Goal: Task Accomplishment & Management: Manage account settings

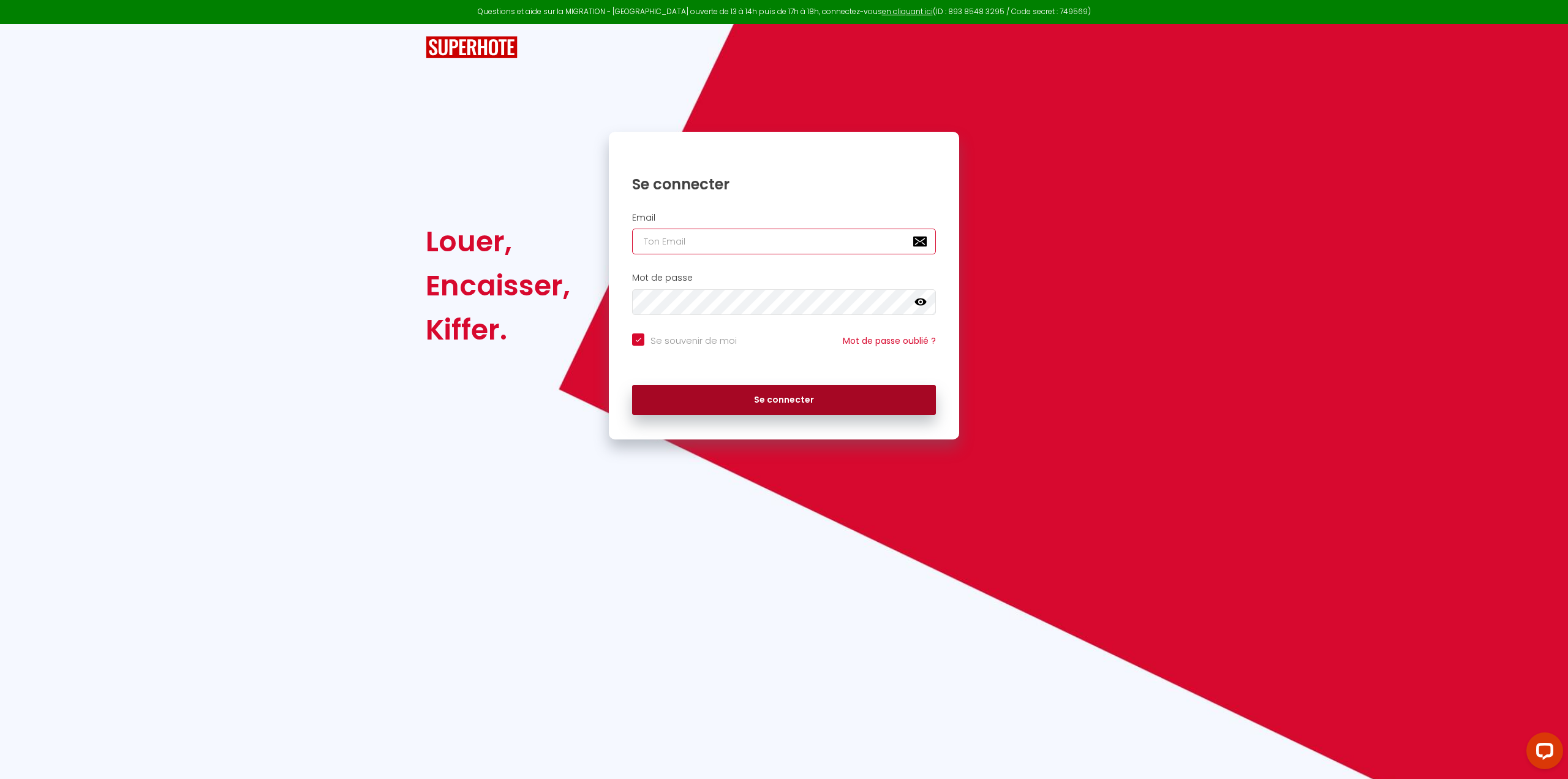
type input "[EMAIL_ADDRESS][DOMAIN_NAME]"
click at [776, 395] on button "Se connecter" at bounding box center [784, 400] width 304 height 30
checkbox input "true"
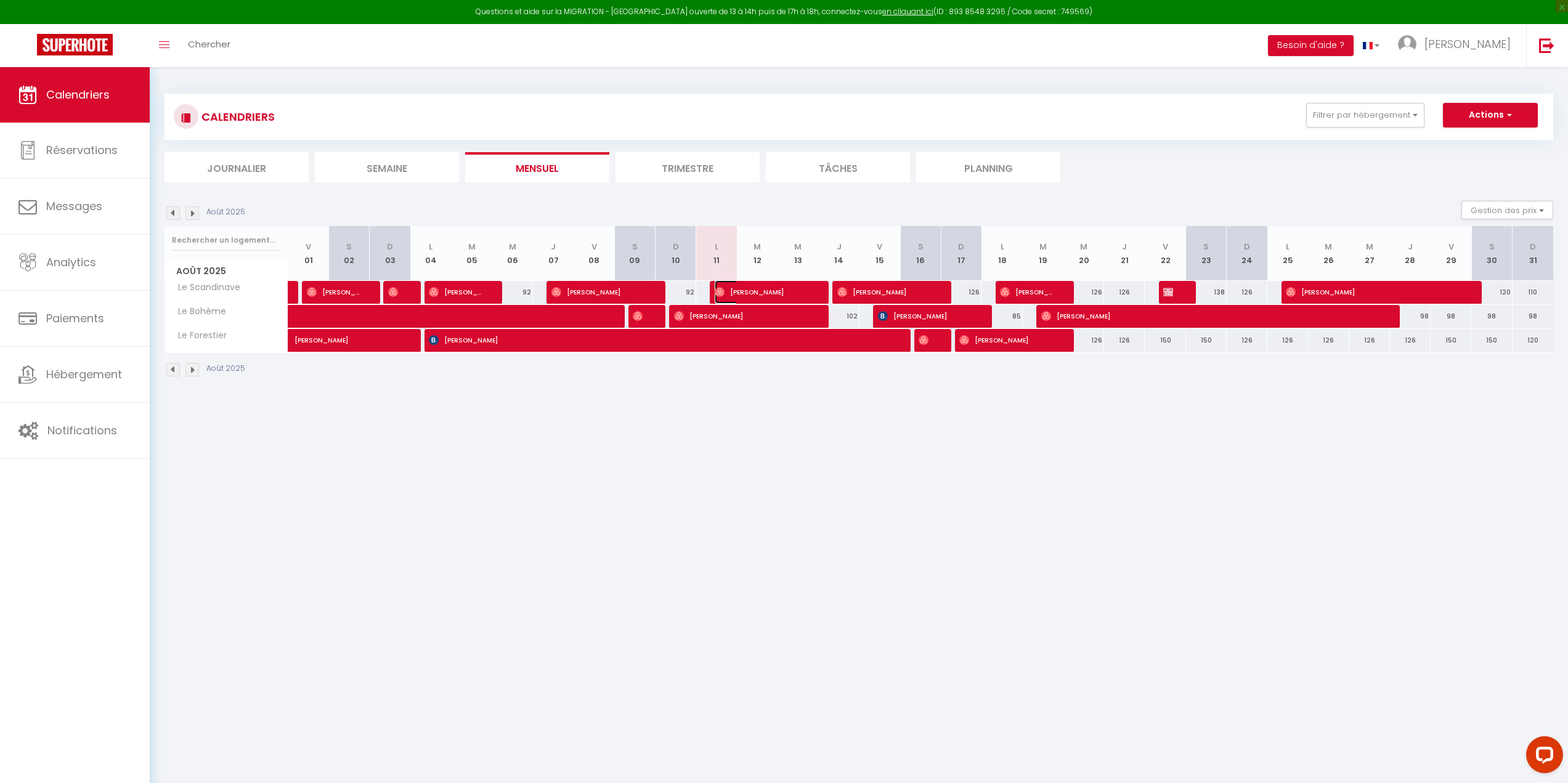
click at [788, 289] on span "[PERSON_NAME]" at bounding box center [762, 292] width 95 height 23
select select "OK"
select select "0"
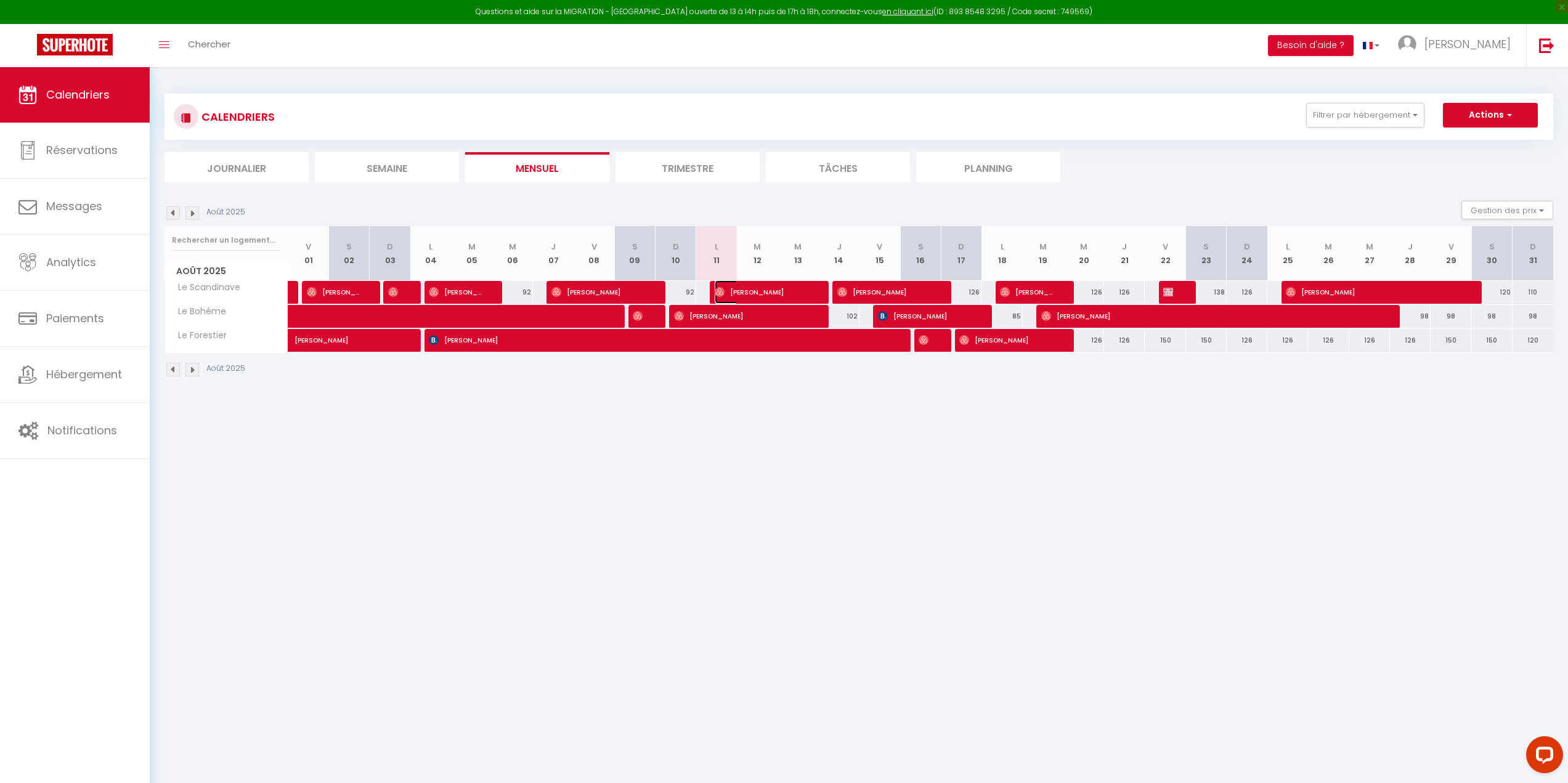
select select "1"
select select
